Goal: Information Seeking & Learning: Learn about a topic

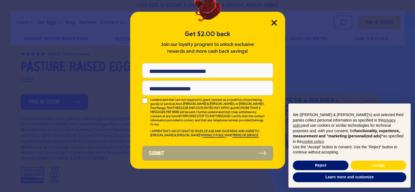
click at [274, 21] on icon "Close Modal" at bounding box center [274, 23] width 6 height 6
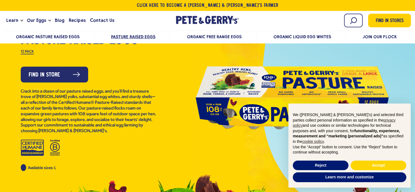
scroll to position [191, 0]
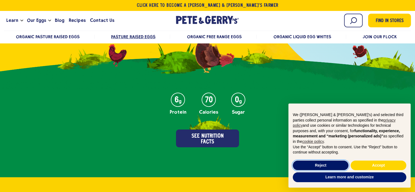
click at [344, 164] on button "Reject" at bounding box center [321, 166] width 56 height 10
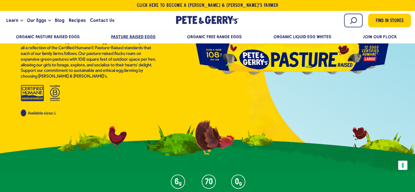
scroll to position [0, 0]
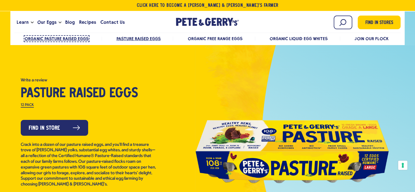
click at [58, 39] on span "Organic Pasture Raised Eggs" at bounding box center [57, 38] width 64 height 5
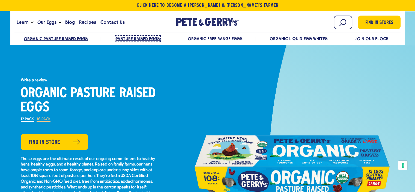
click at [127, 36] on span "Pasture Raised Eggs" at bounding box center [138, 38] width 44 height 5
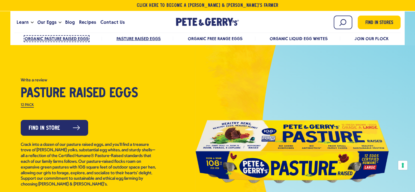
click at [67, 37] on span "Organic Pasture Raised Eggs" at bounding box center [57, 38] width 64 height 5
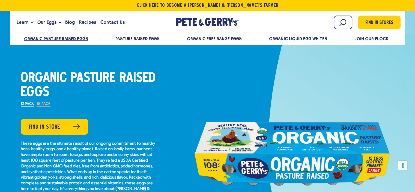
scroll to position [27, 0]
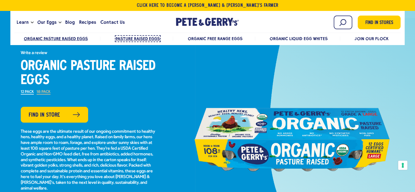
click at [137, 39] on span "Pasture Raised Eggs" at bounding box center [138, 38] width 44 height 5
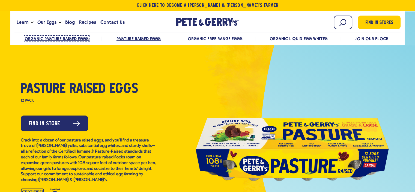
click at [54, 36] on span "Organic Pasture Raised Eggs" at bounding box center [57, 38] width 64 height 5
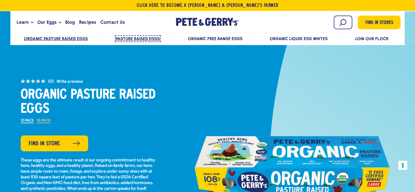
click at [136, 37] on span "Pasture Raised Eggs" at bounding box center [138, 38] width 44 height 5
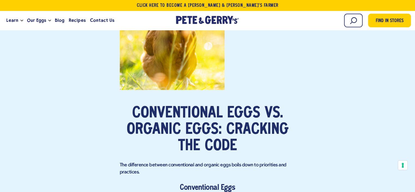
scroll to position [901, 0]
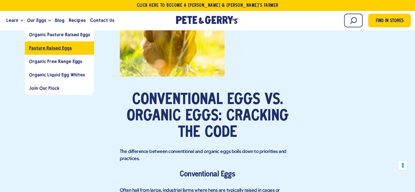
click at [44, 48] on span "Pasture Raised Eggs" at bounding box center [50, 47] width 43 height 5
